Goal: Register for event/course

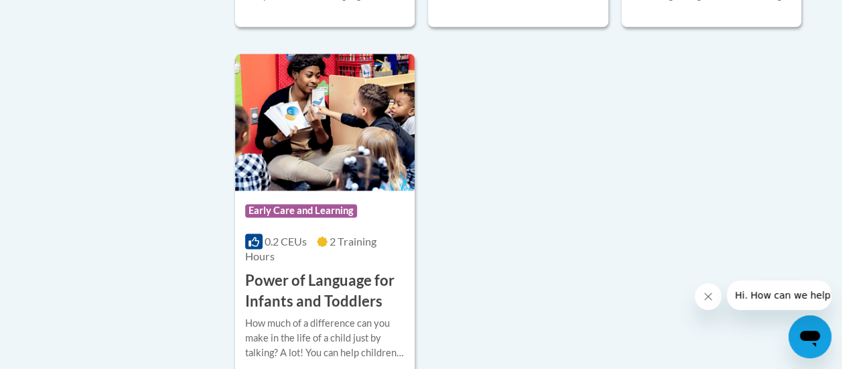
scroll to position [3382, 0]
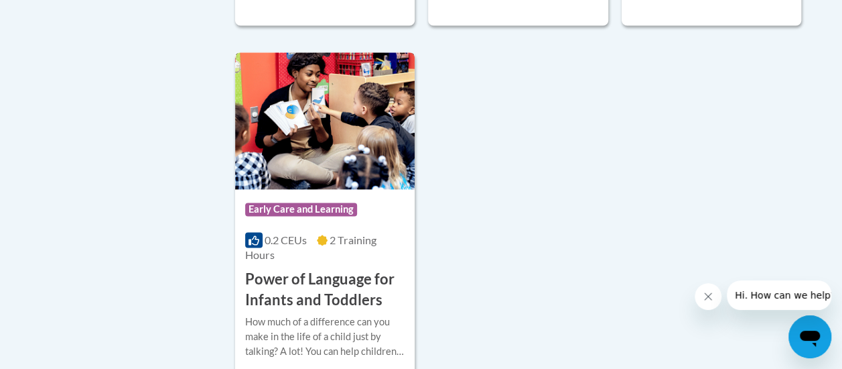
click at [325, 97] on img at bounding box center [325, 120] width 180 height 137
click at [318, 269] on h3 "Power of Language for Infants and Toddlers" at bounding box center [325, 290] width 160 height 42
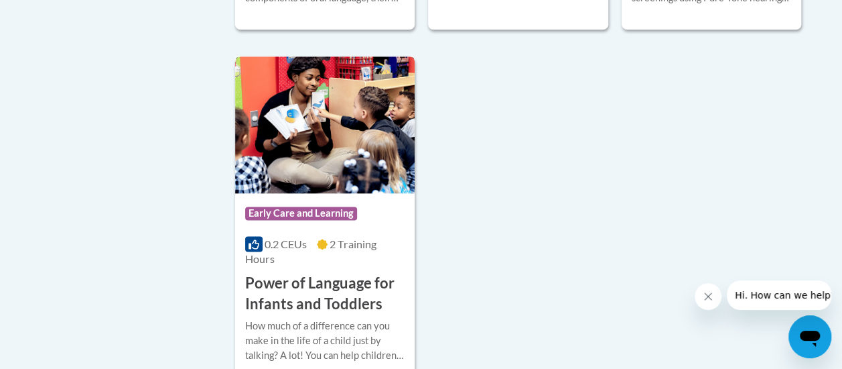
scroll to position [3374, 0]
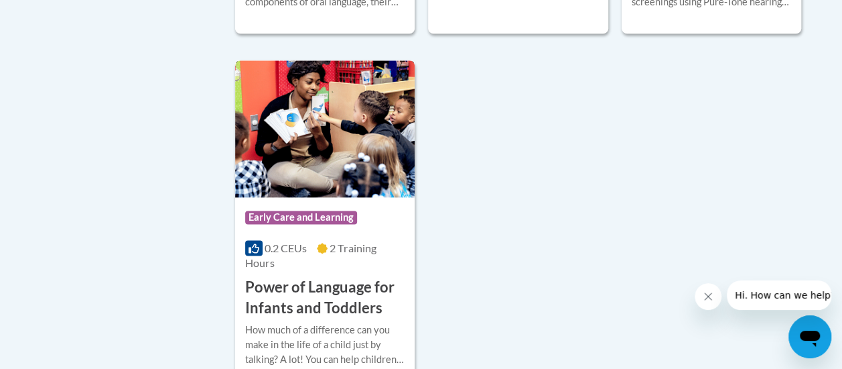
click at [293, 100] on img at bounding box center [325, 128] width 180 height 137
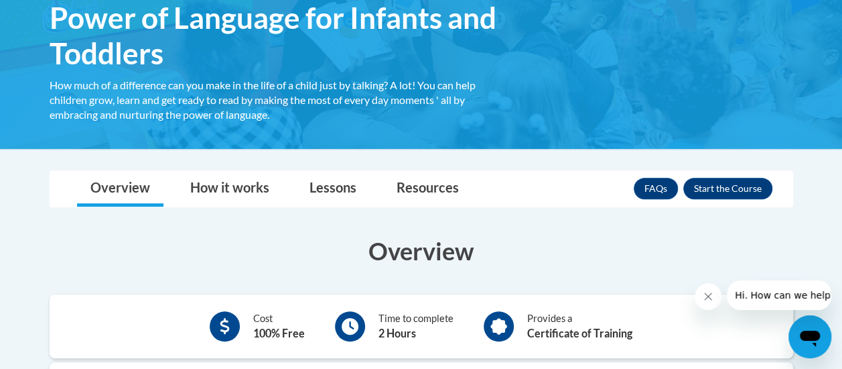
scroll to position [239, 0]
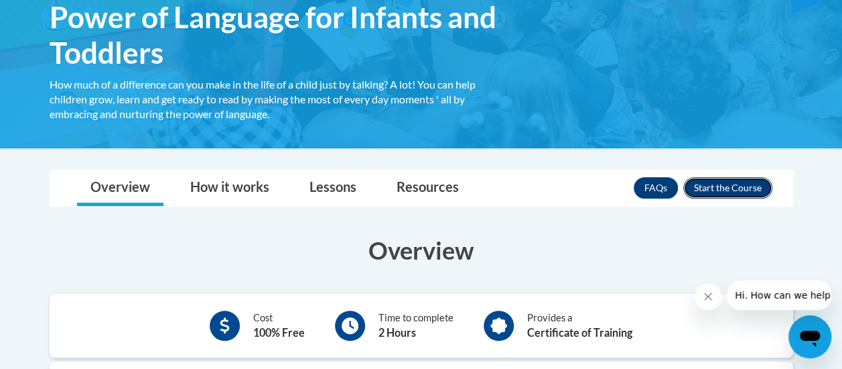
click at [714, 183] on button "Enroll" at bounding box center [728, 187] width 89 height 21
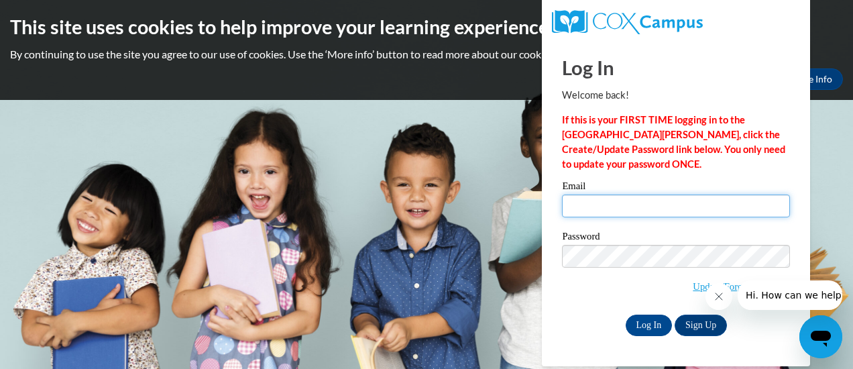
click at [635, 200] on input "Email" at bounding box center [676, 205] width 228 height 23
type input "[EMAIL_ADDRESS][DOMAIN_NAME]"
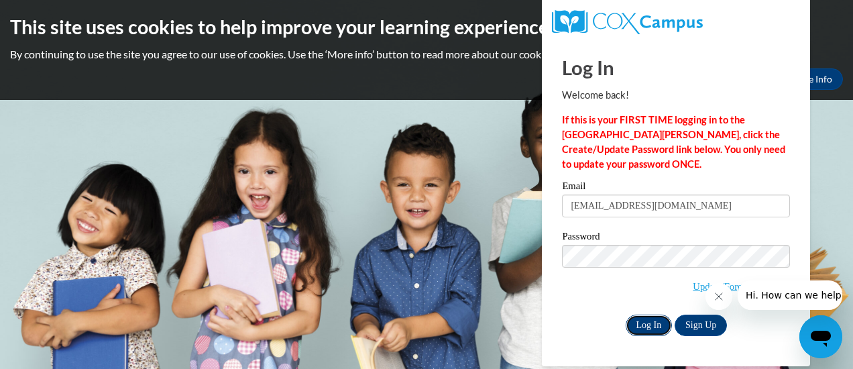
click at [650, 315] on input "Log In" at bounding box center [648, 324] width 47 height 21
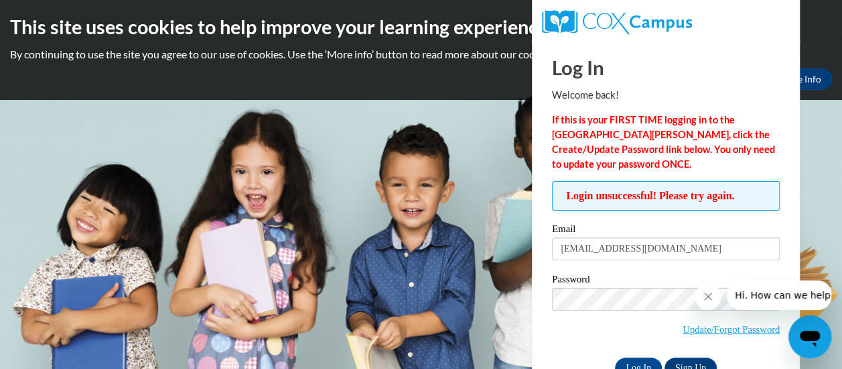
scroll to position [39, 0]
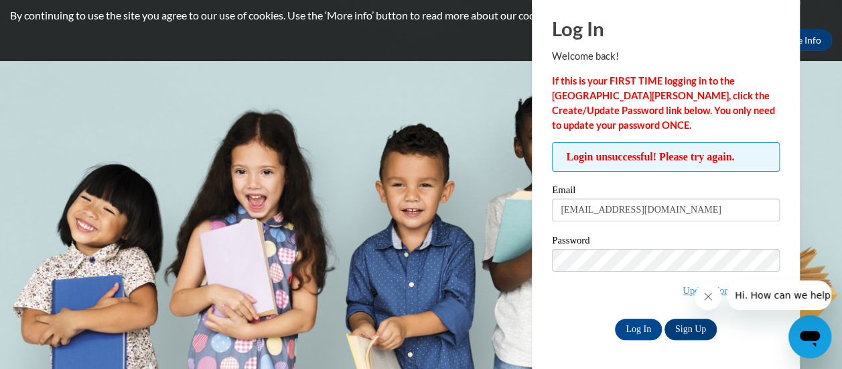
click at [708, 292] on icon "Close message from company" at bounding box center [708, 296] width 11 height 11
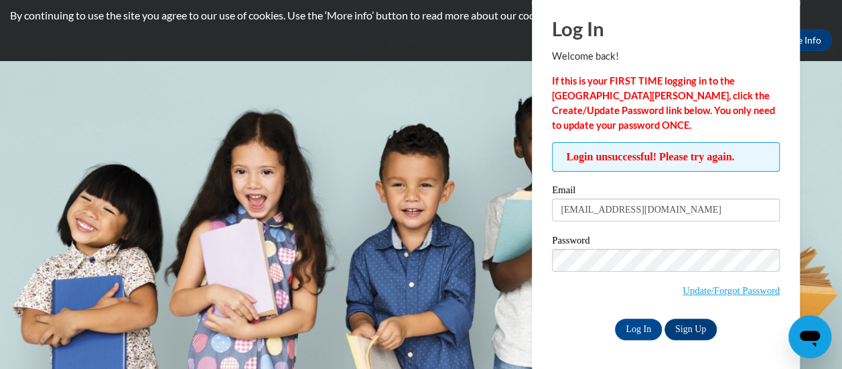
drag, startPoint x: 688, startPoint y: 211, endPoint x: 534, endPoint y: 176, distance: 158.0
click at [534, 176] on div "Log In Welcome back! If this is your FIRST TIME logging in to the NEW Cox Campu…" at bounding box center [666, 185] width 288 height 369
type input "danielle.boggs@ccsd.us"
click at [631, 324] on input "Log In" at bounding box center [638, 328] width 47 height 21
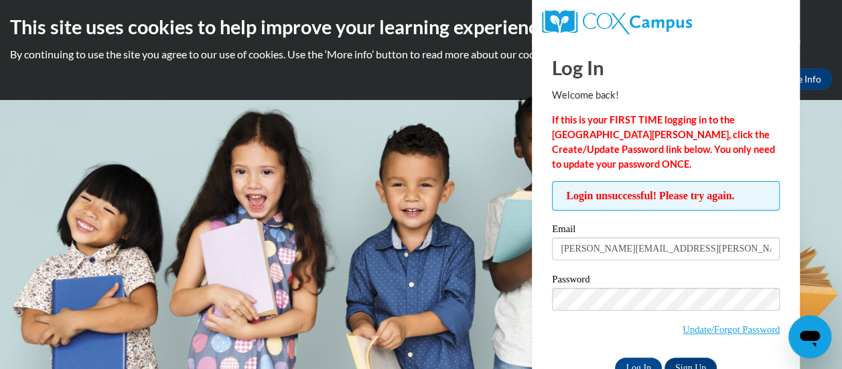
scroll to position [39, 0]
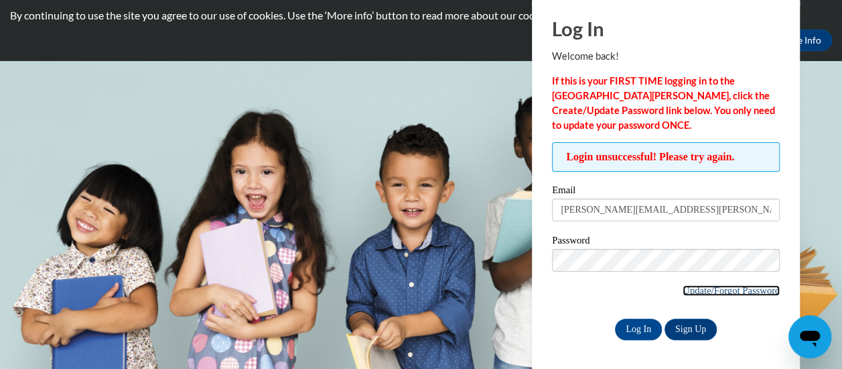
click at [709, 294] on link "Update/Forgot Password" at bounding box center [731, 290] width 97 height 11
click at [709, 288] on link "Update/Forgot Password" at bounding box center [731, 290] width 97 height 11
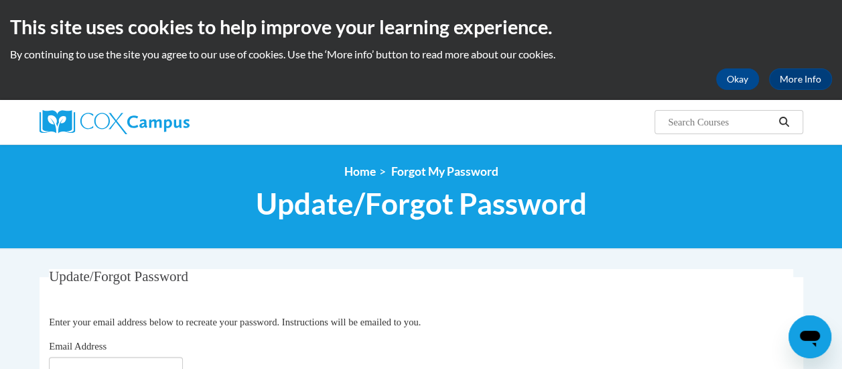
scroll to position [194, 0]
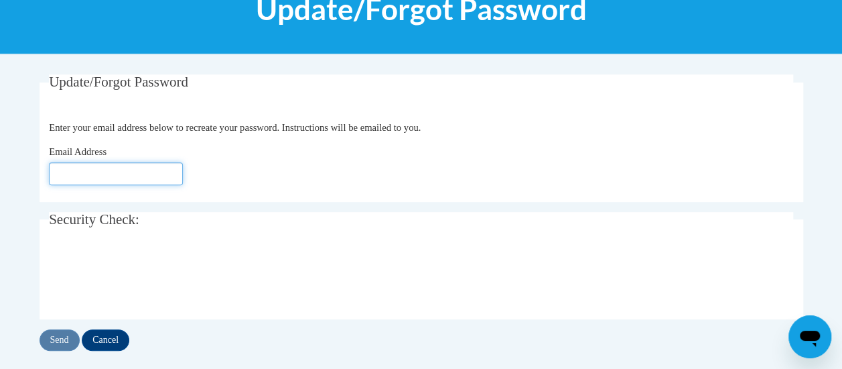
click at [121, 172] on input "Email Address" at bounding box center [116, 173] width 134 height 23
type input "[PERSON_NAME][EMAIL_ADDRESS][PERSON_NAME][DOMAIN_NAME]"
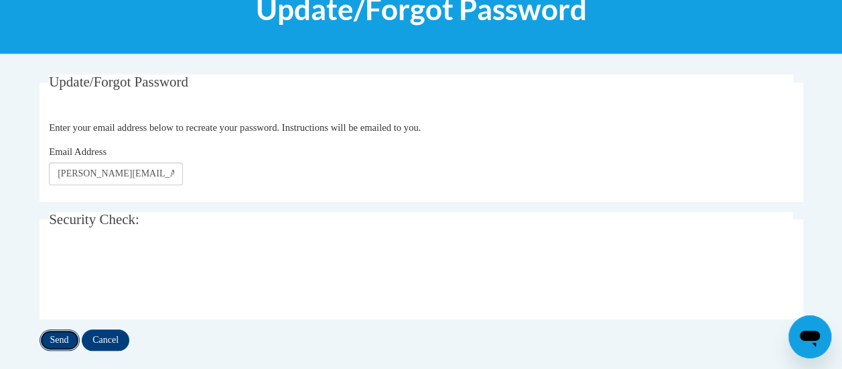
click at [56, 334] on input "Send" at bounding box center [60, 339] width 40 height 21
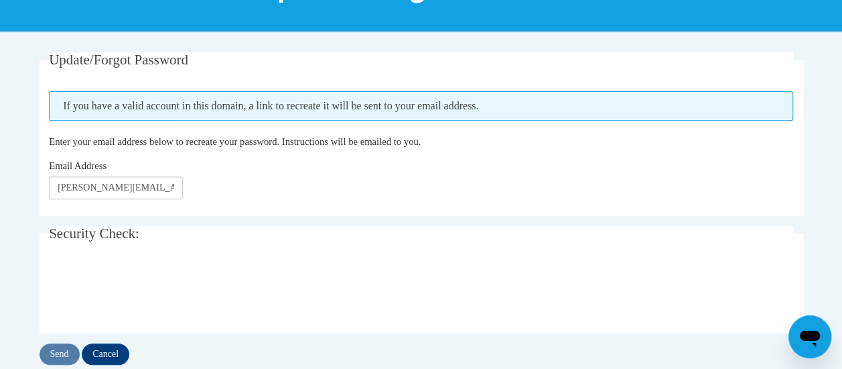
scroll to position [217, 0]
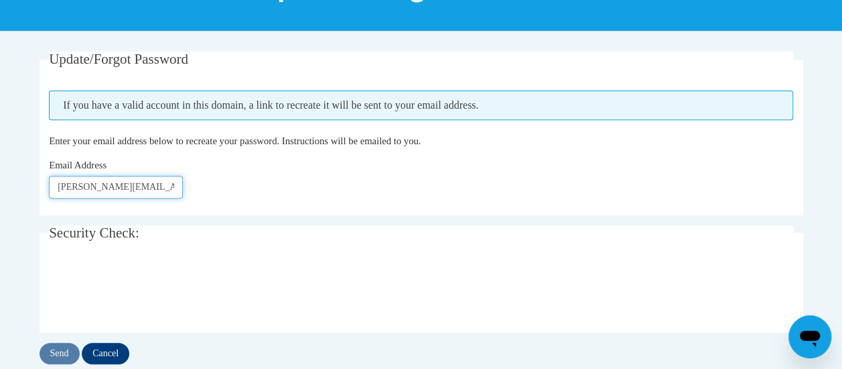
drag, startPoint x: 162, startPoint y: 187, endPoint x: 54, endPoint y: 145, distance: 115.6
click at [54, 145] on fieldset "Update/Forgot Password Please enter your email address If you have a valid acco…" at bounding box center [422, 134] width 764 height 164
type input "dmorgan0408@gmail.com"
click at [58, 350] on input "Send" at bounding box center [60, 352] width 40 height 21
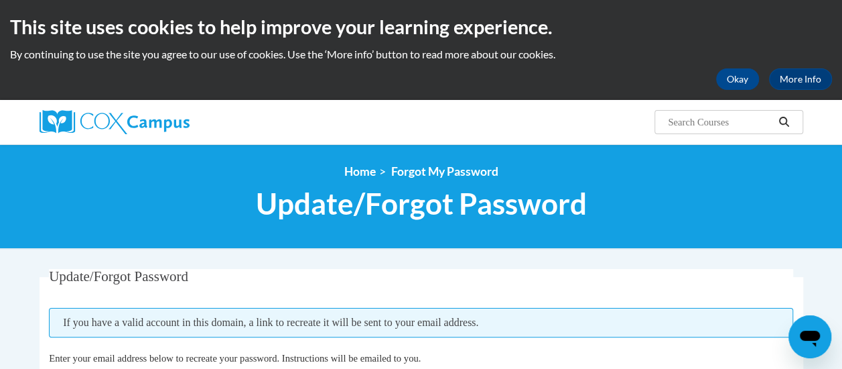
click at [754, 90] on div "This site uses cookies to help improve your learning experience. By continuing …" at bounding box center [421, 50] width 842 height 100
click at [735, 72] on button "Okay" at bounding box center [737, 78] width 43 height 21
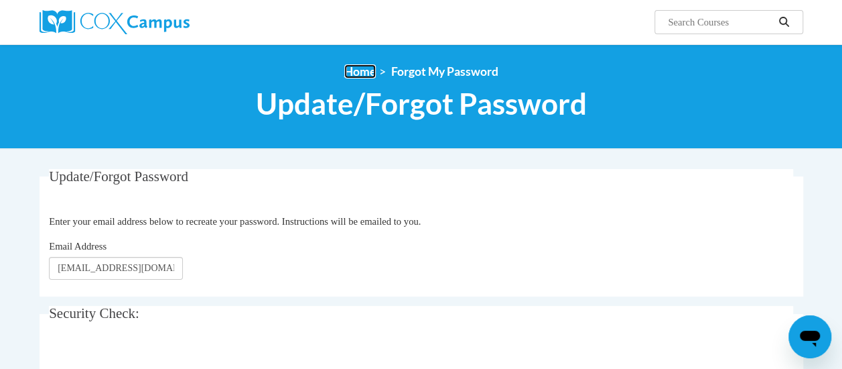
click at [362, 68] on link "Home" at bounding box center [359, 71] width 31 height 14
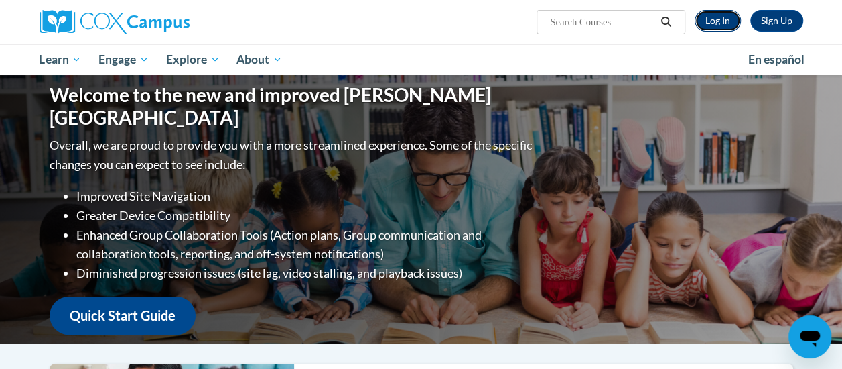
click at [715, 17] on link "Log In" at bounding box center [718, 20] width 46 height 21
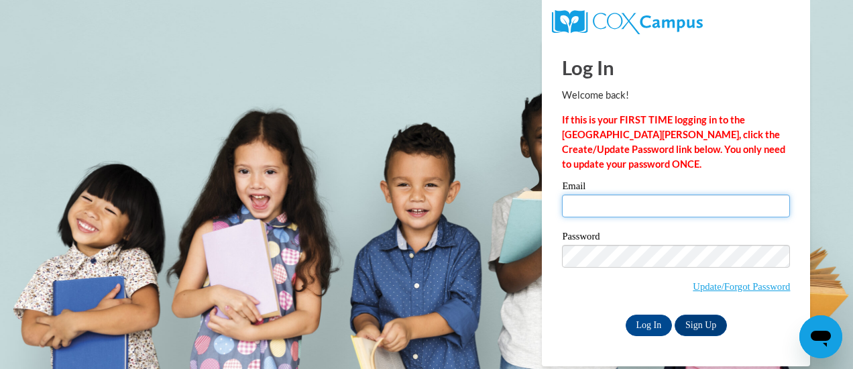
click at [693, 198] on input "Email" at bounding box center [676, 205] width 228 height 23
type input "dmorgan0408@gmail.com"
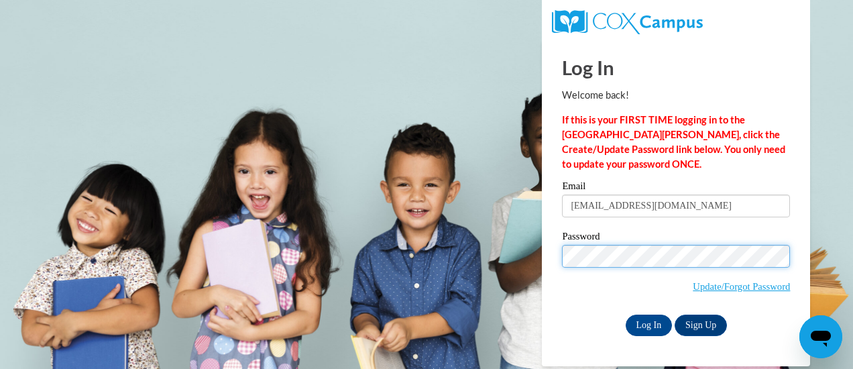
click at [497, 243] on body "Log In Welcome back! If this is your FIRST TIME logging in to the NEW Cox Campu…" at bounding box center [426, 184] width 853 height 369
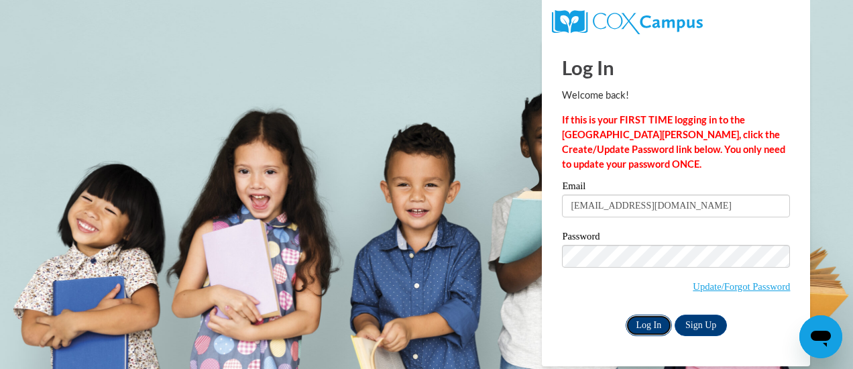
click at [647, 318] on input "Log In" at bounding box center [648, 324] width 47 height 21
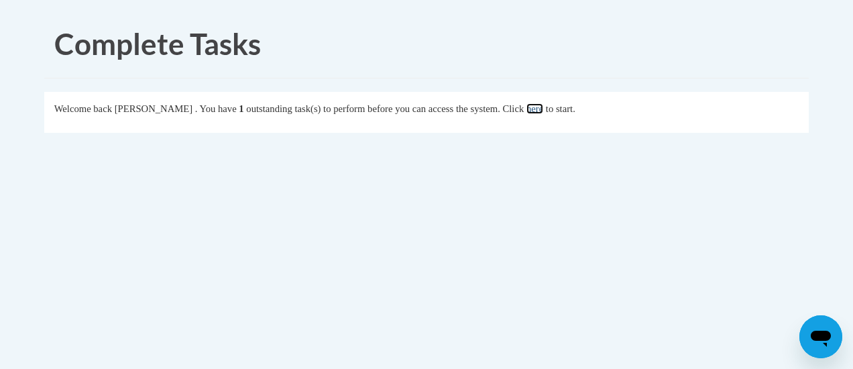
click at [543, 104] on link "here" at bounding box center [534, 108] width 17 height 11
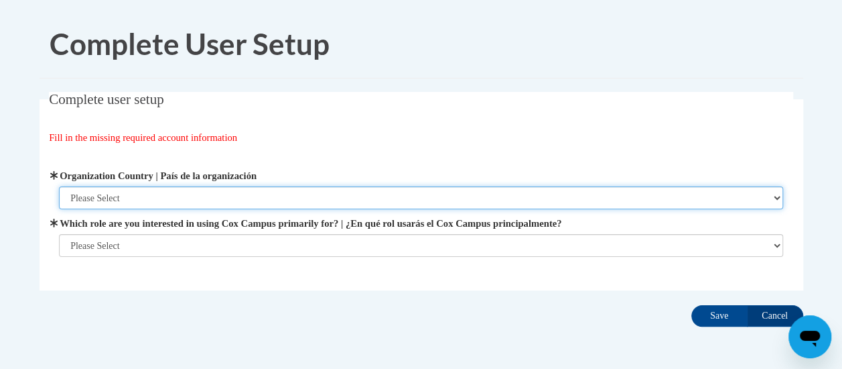
click at [287, 195] on select "Please Select [GEOGRAPHIC_DATA] | [GEOGRAPHIC_DATA] Outside of [GEOGRAPHIC_DATA…" at bounding box center [421, 197] width 724 height 23
select select "ad49bcad-a171-4b2e-b99c-48b446064914"
click at [59, 186] on select "Please Select United States | Estados Unidos Outside of the United States | Fue…" at bounding box center [421, 197] width 724 height 23
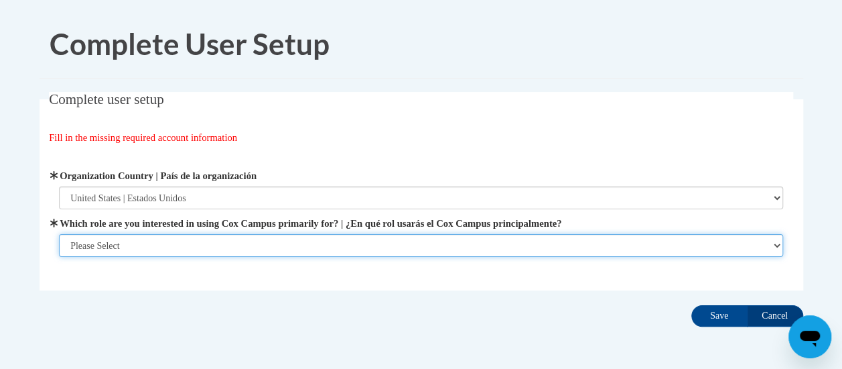
click at [239, 241] on select "Please Select College/University | Colegio/Universidad Community/Nonprofit Part…" at bounding box center [421, 245] width 724 height 23
select select "fbf2d438-af2f-41f8-98f1-81c410e29de3"
click at [59, 257] on select "Please Select College/University | Colegio/Universidad Community/Nonprofit Part…" at bounding box center [421, 245] width 724 height 23
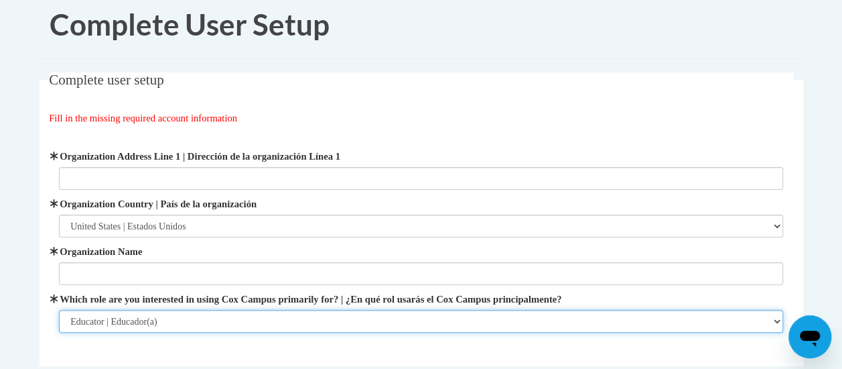
scroll to position [19, 0]
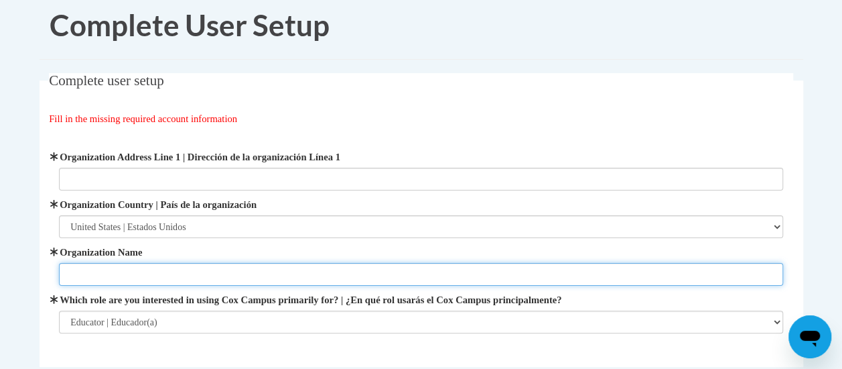
click at [157, 263] on input "Organization Name" at bounding box center [421, 274] width 724 height 23
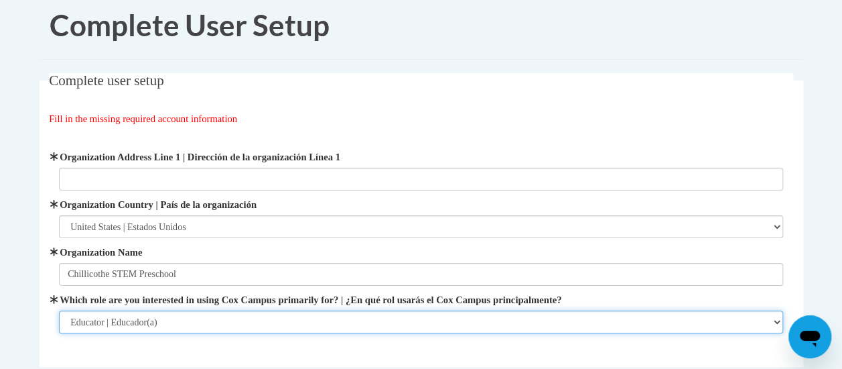
scroll to position [147, 0]
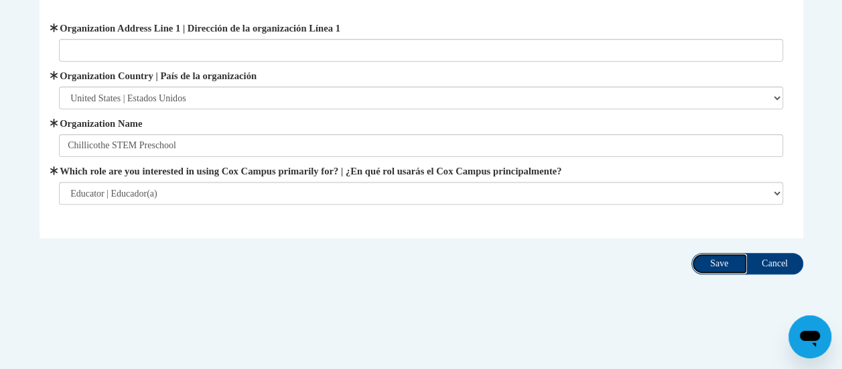
click at [727, 265] on input "Save" at bounding box center [720, 263] width 56 height 21
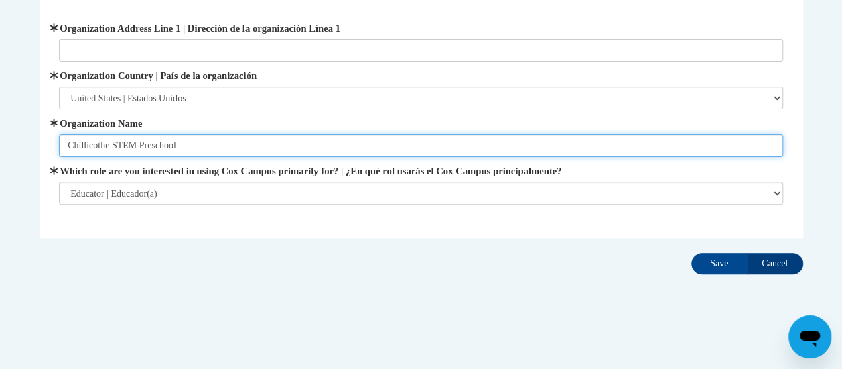
click at [143, 151] on input "Chillicothe STEM Preschool" at bounding box center [421, 145] width 724 height 23
click at [193, 141] on input "Chillicothe STEM Preschool" at bounding box center [421, 145] width 724 height 23
type input "Chillicothe STEM Preschool"
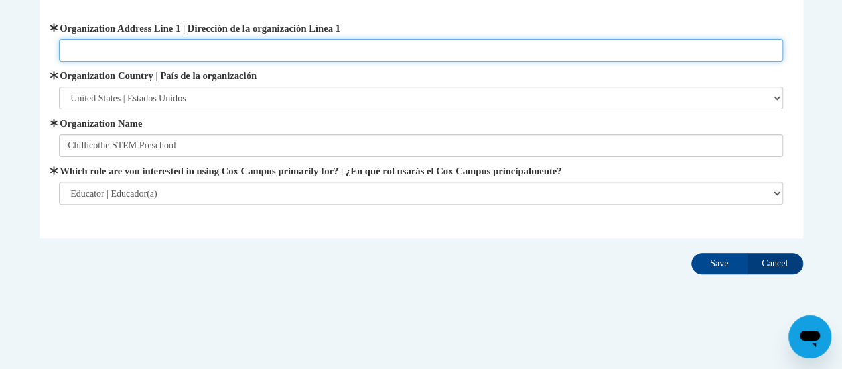
click at [130, 56] on input "Organization Address Line 1 | Dirección de la organización Línea 1" at bounding box center [421, 50] width 724 height 23
type input "841 East Main Street Chillicothe Ohio 45601"
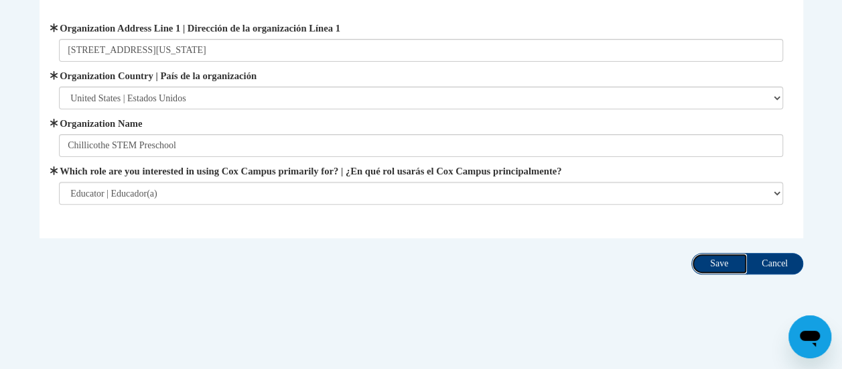
click at [714, 257] on input "Save" at bounding box center [720, 263] width 56 height 21
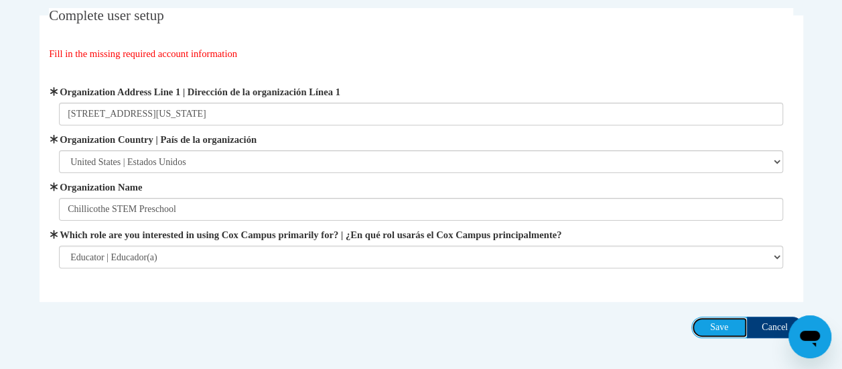
scroll to position [95, 0]
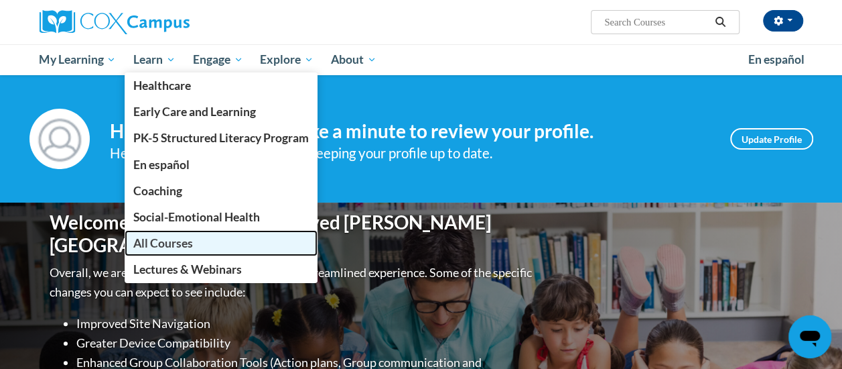
click at [182, 241] on span "All Courses" at bounding box center [163, 243] width 60 height 14
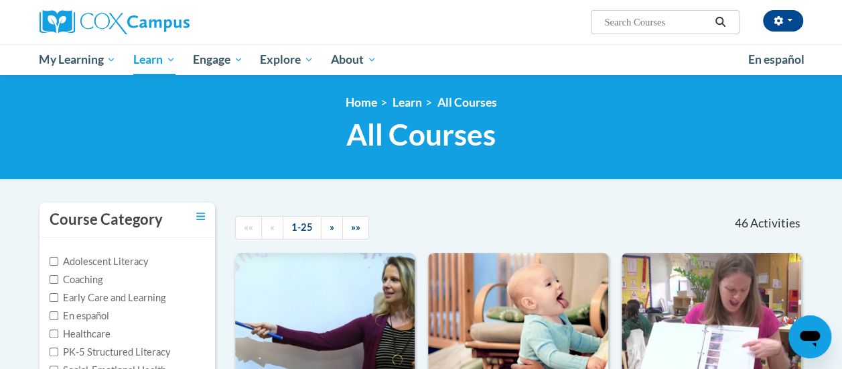
click at [654, 31] on span "Search Search..." at bounding box center [665, 22] width 148 height 24
click at [653, 23] on input "Search..." at bounding box center [656, 22] width 107 height 16
type input "power"
click at [721, 18] on icon "Search" at bounding box center [721, 22] width 10 height 10
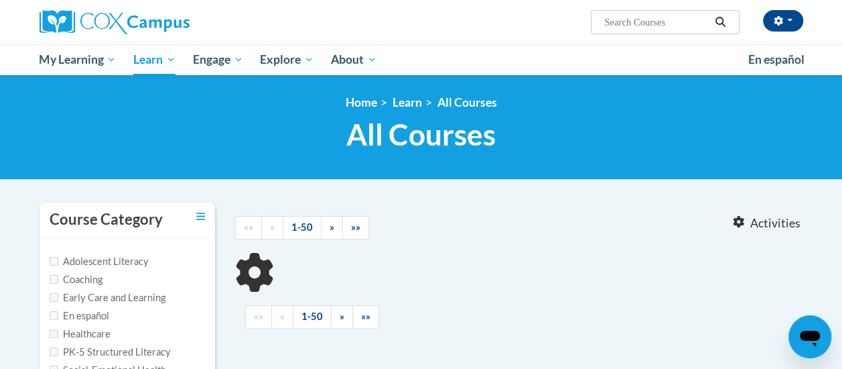
type input "power"
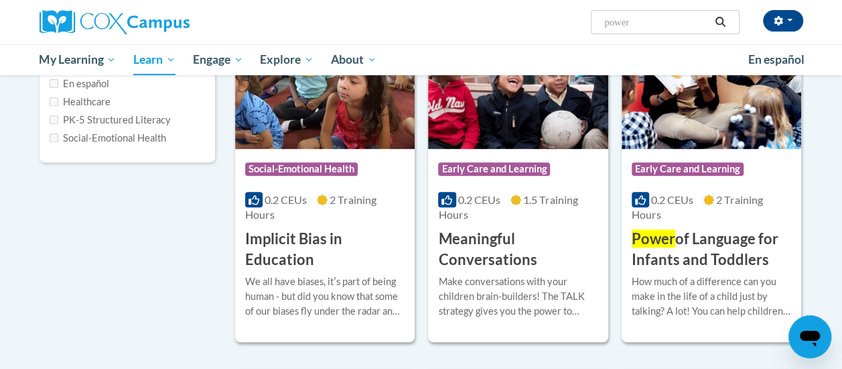
scroll to position [233, 0]
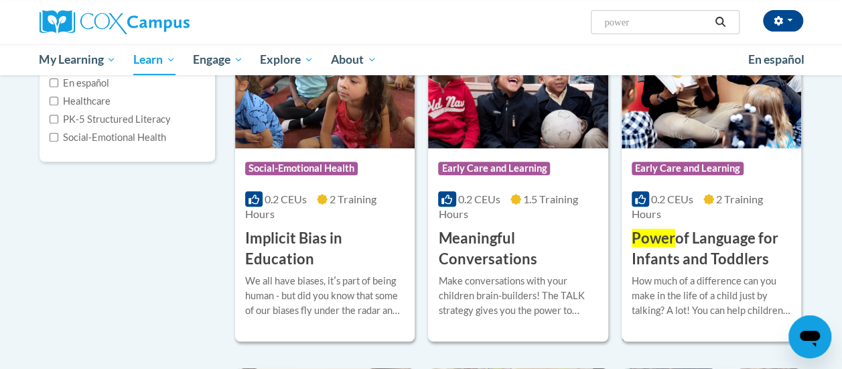
click at [678, 249] on h3 "Power of Language for Infants and Toddlers" at bounding box center [712, 249] width 160 height 42
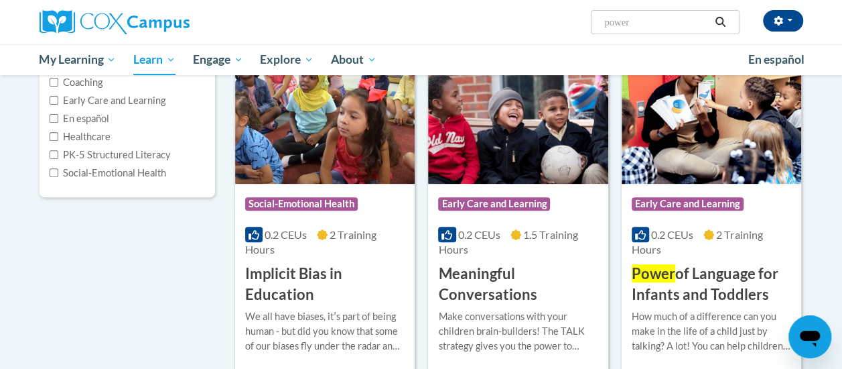
scroll to position [192, 0]
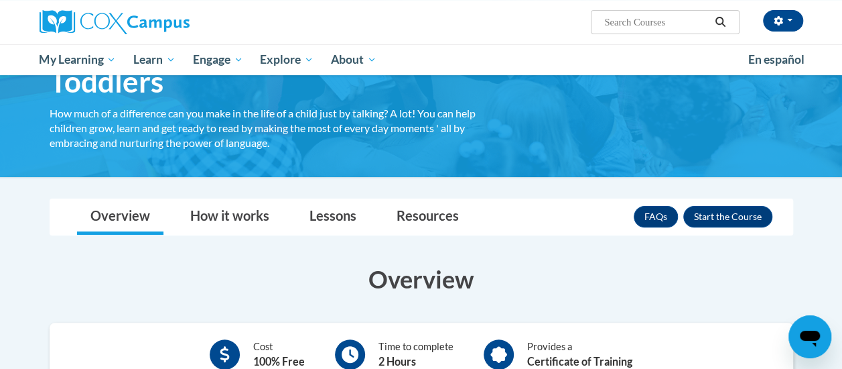
scroll to position [111, 0]
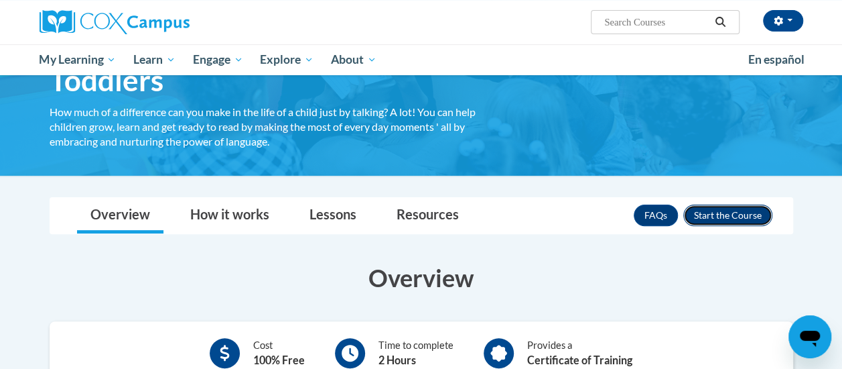
click at [720, 210] on button "Enroll" at bounding box center [728, 214] width 89 height 21
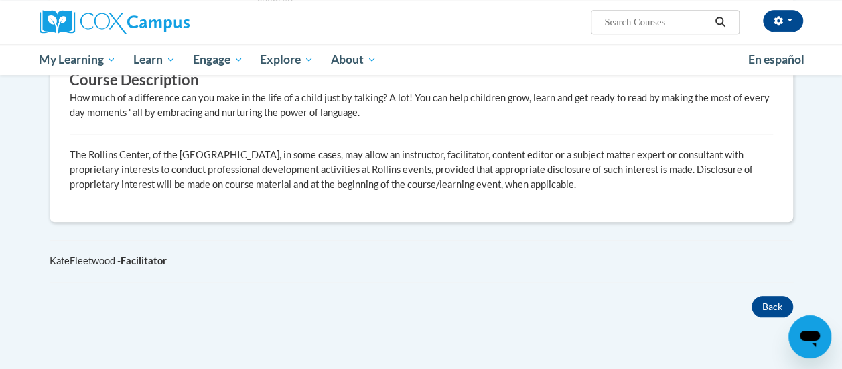
scroll to position [643, 0]
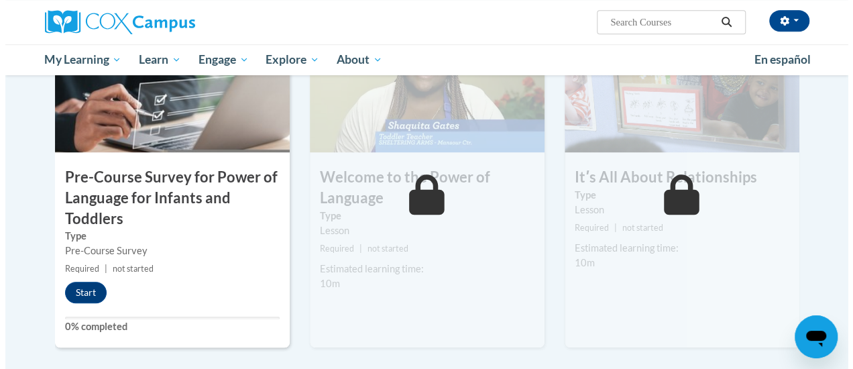
scroll to position [365, 0]
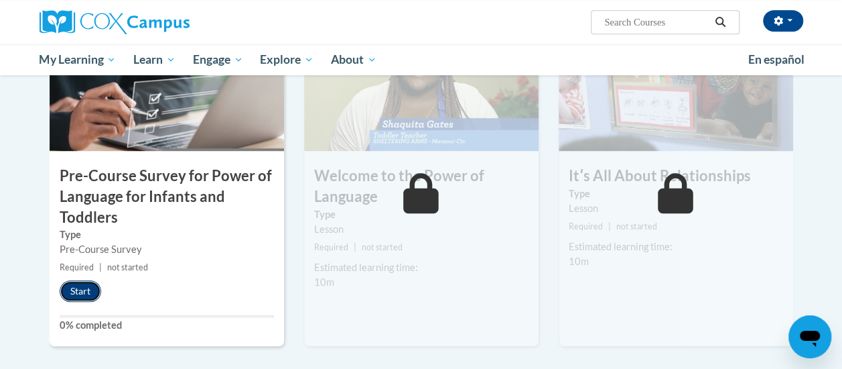
click at [78, 290] on button "Start" at bounding box center [81, 290] width 42 height 21
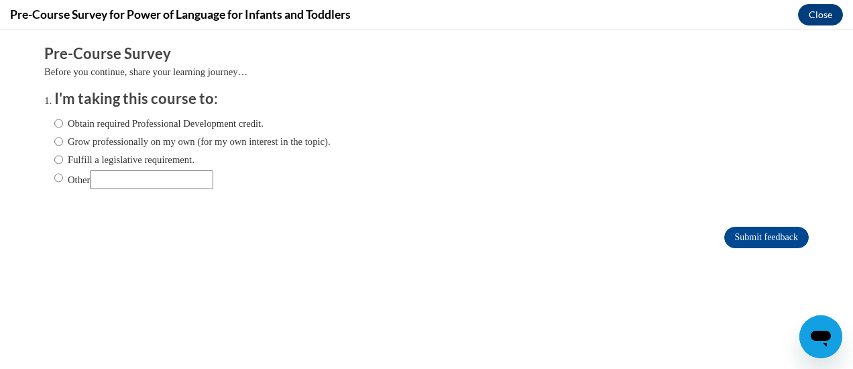
scroll to position [0, 0]
click at [54, 127] on input "Obtain required Professional Development credit." at bounding box center [58, 123] width 9 height 15
radio input "true"
click at [733, 237] on input "Submit feedback" at bounding box center [766, 237] width 84 height 21
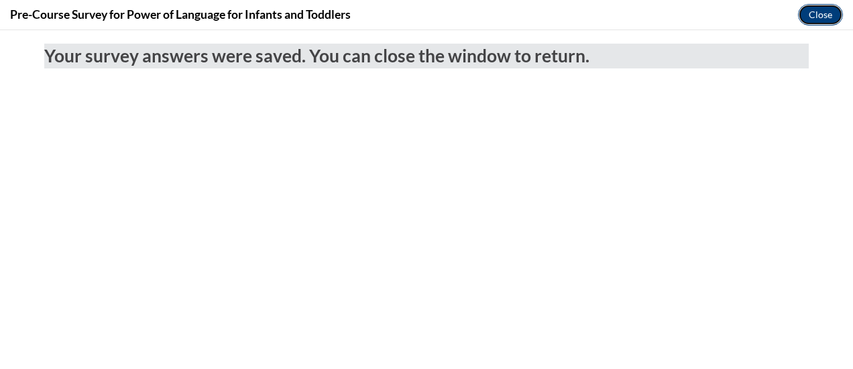
click at [811, 14] on button "Close" at bounding box center [820, 14] width 45 height 21
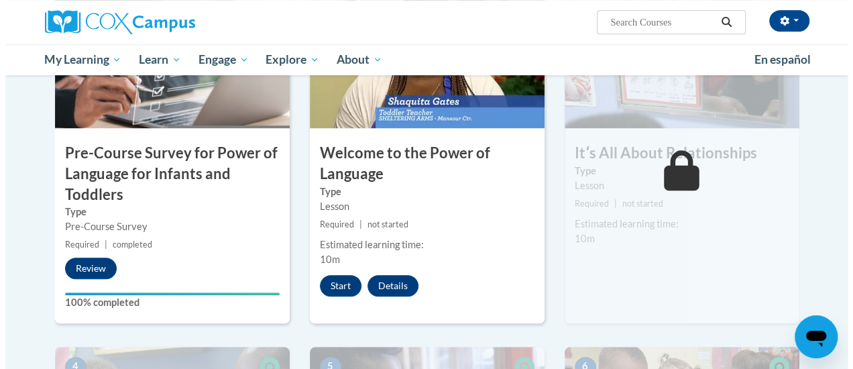
scroll to position [389, 0]
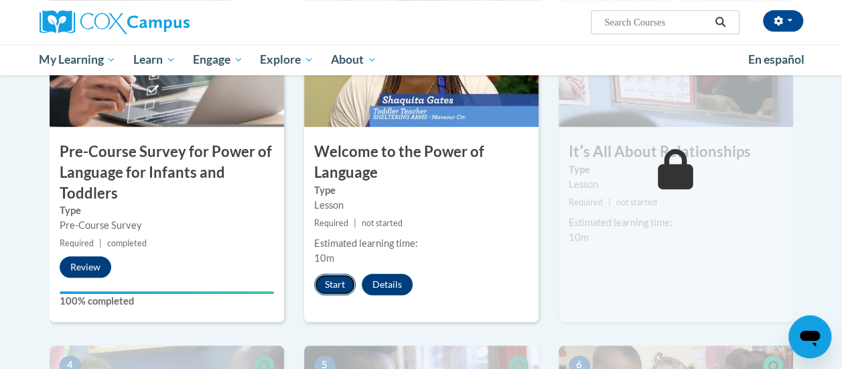
click at [338, 277] on button "Start" at bounding box center [335, 283] width 42 height 21
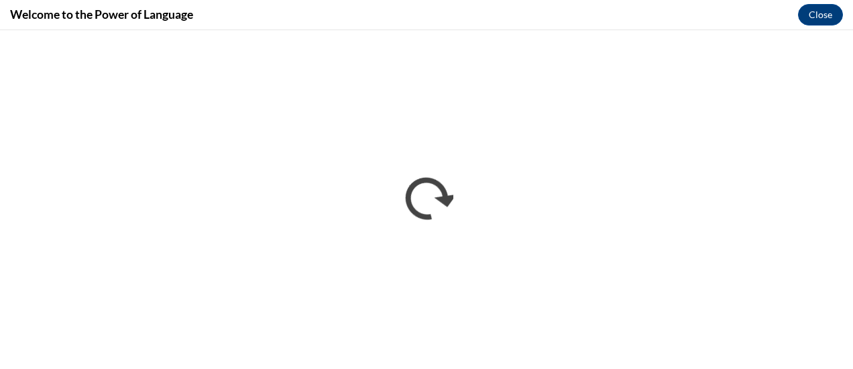
scroll to position [0, 0]
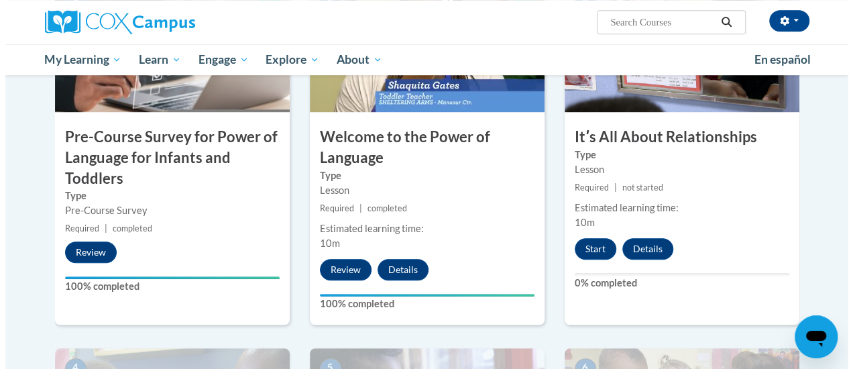
scroll to position [418, 0]
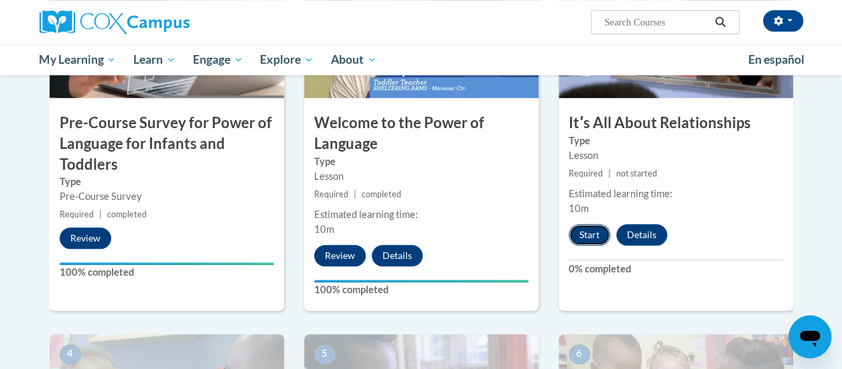
click at [584, 234] on button "Start" at bounding box center [590, 234] width 42 height 21
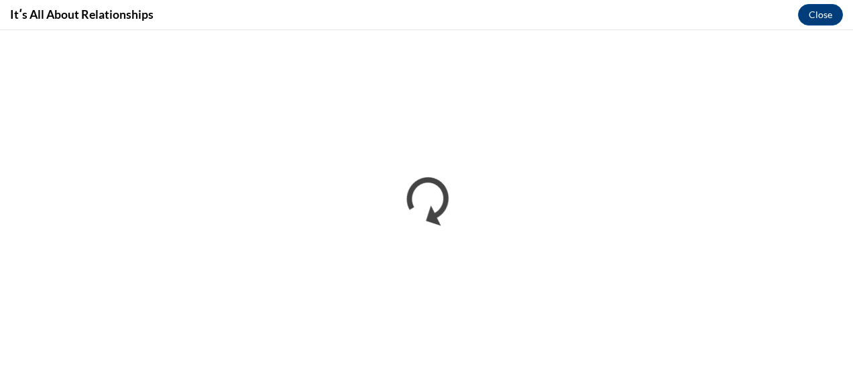
scroll to position [0, 0]
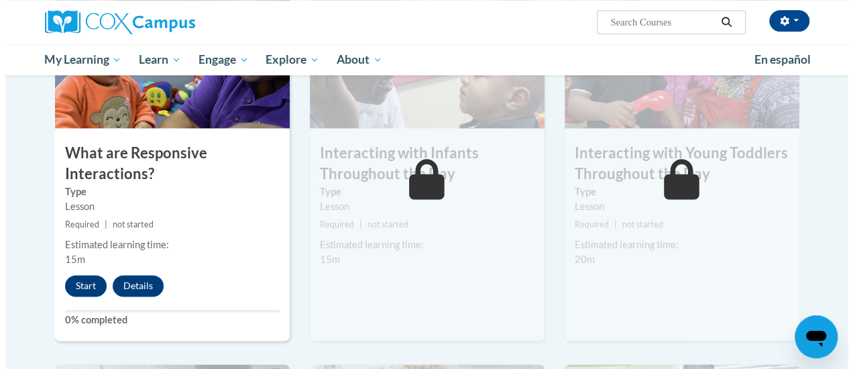
scroll to position [754, 0]
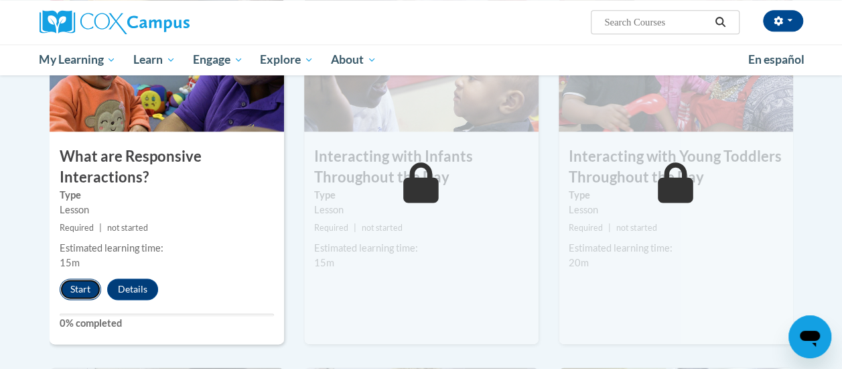
click at [72, 282] on button "Start" at bounding box center [81, 288] width 42 height 21
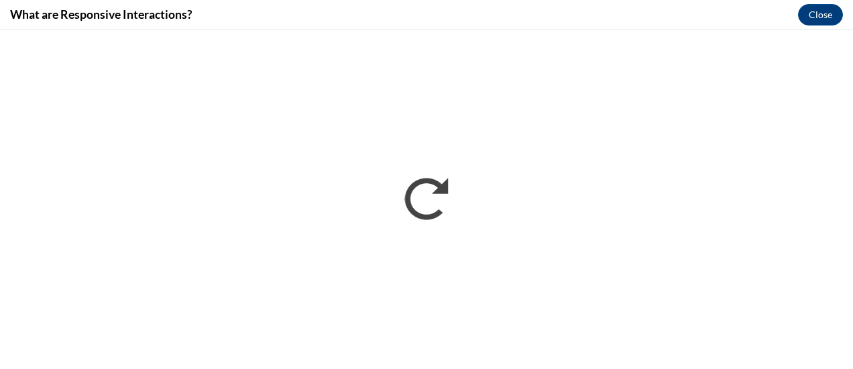
scroll to position [0, 0]
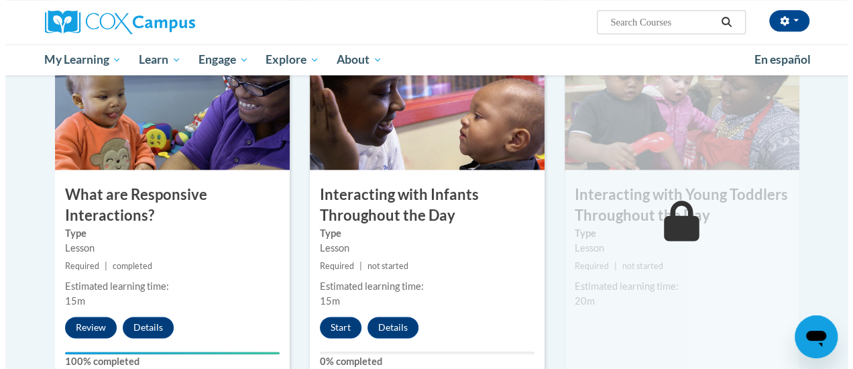
scroll to position [798, 0]
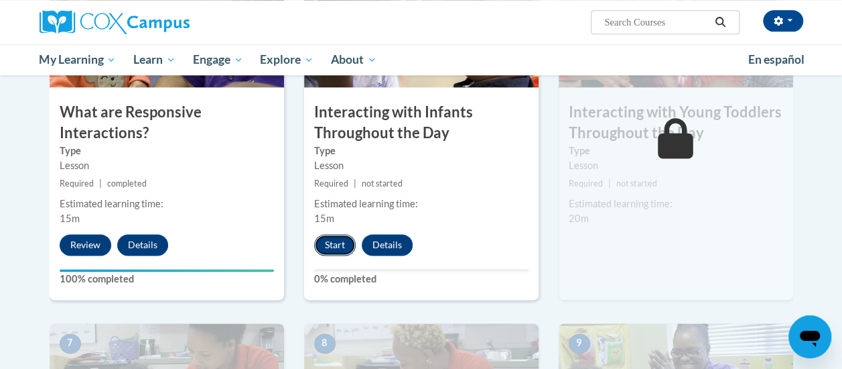
click at [335, 237] on button "Start" at bounding box center [335, 244] width 42 height 21
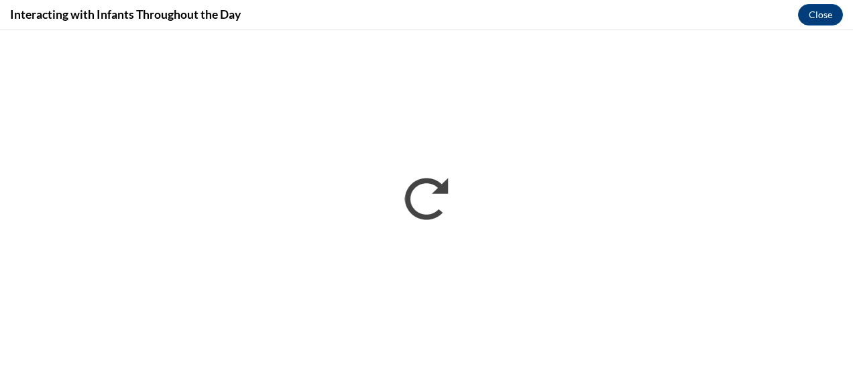
scroll to position [0, 0]
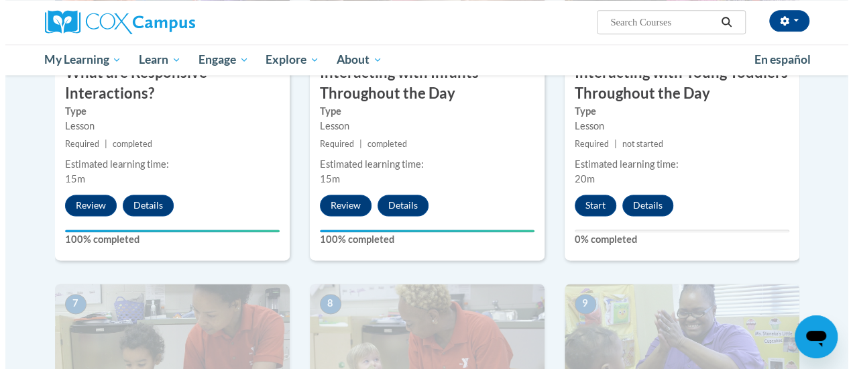
scroll to position [839, 0]
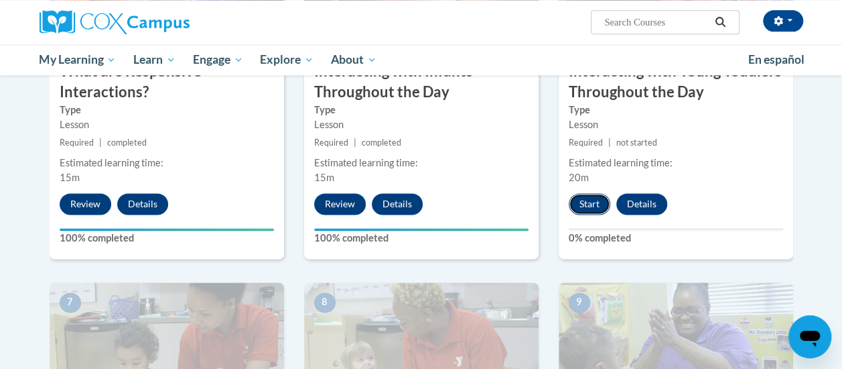
click at [582, 202] on button "Start" at bounding box center [590, 203] width 42 height 21
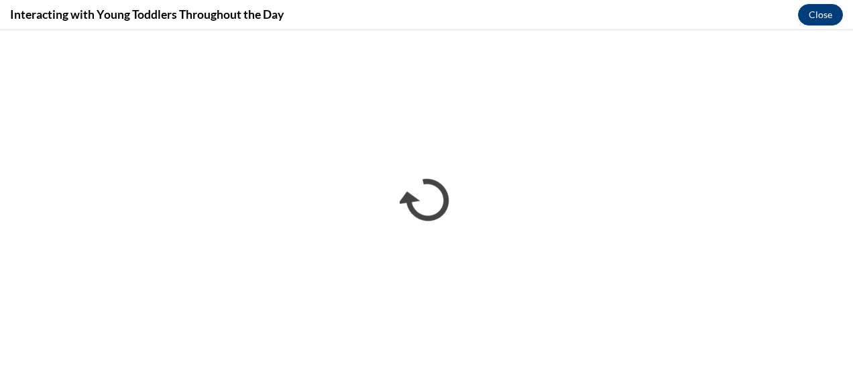
scroll to position [0, 0]
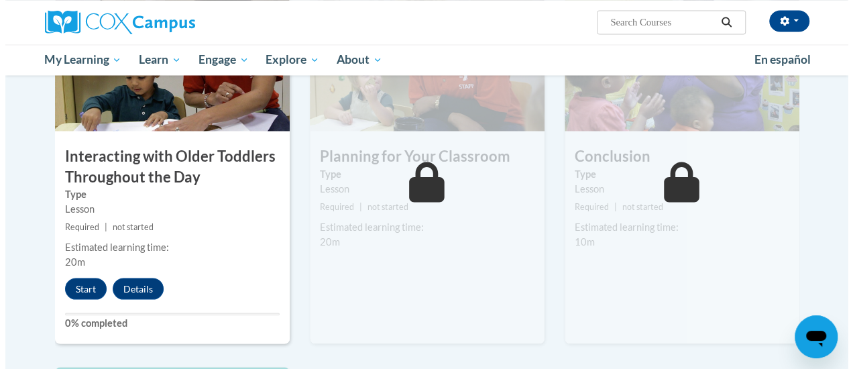
scroll to position [1125, 0]
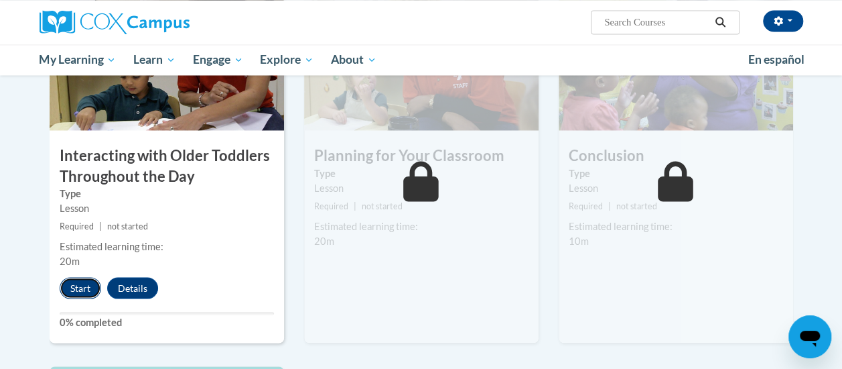
click at [87, 286] on button "Start" at bounding box center [81, 287] width 42 height 21
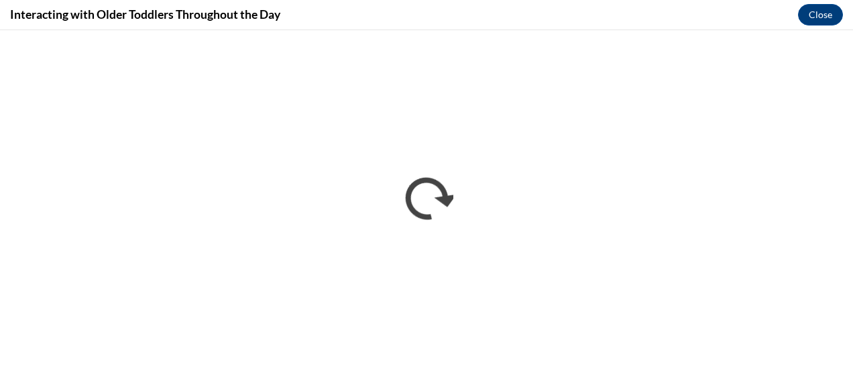
scroll to position [0, 0]
